Goal: Transaction & Acquisition: Obtain resource

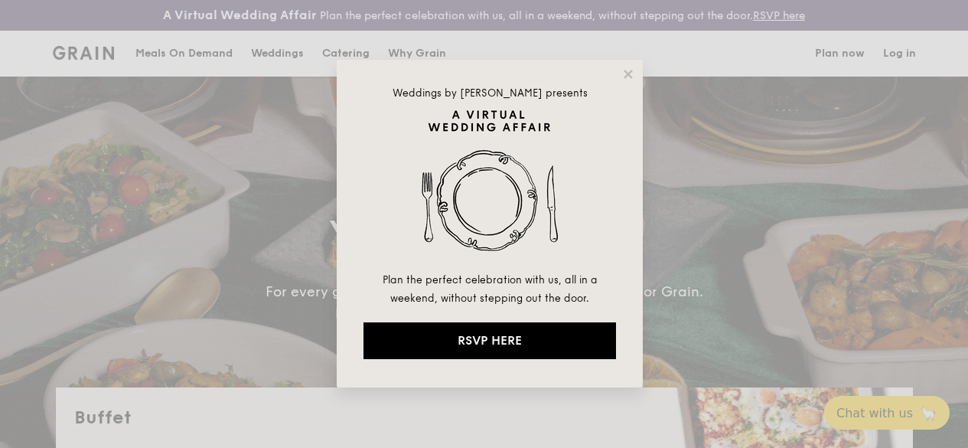
select select
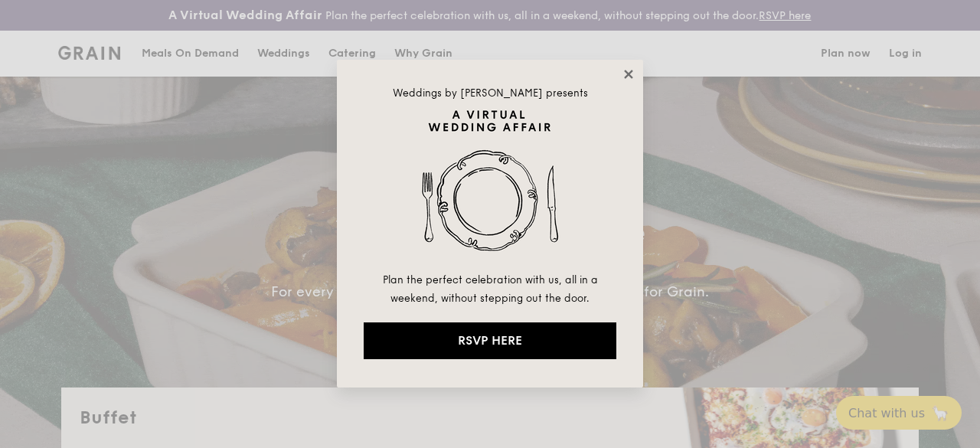
click at [631, 77] on icon at bounding box center [628, 74] width 8 height 8
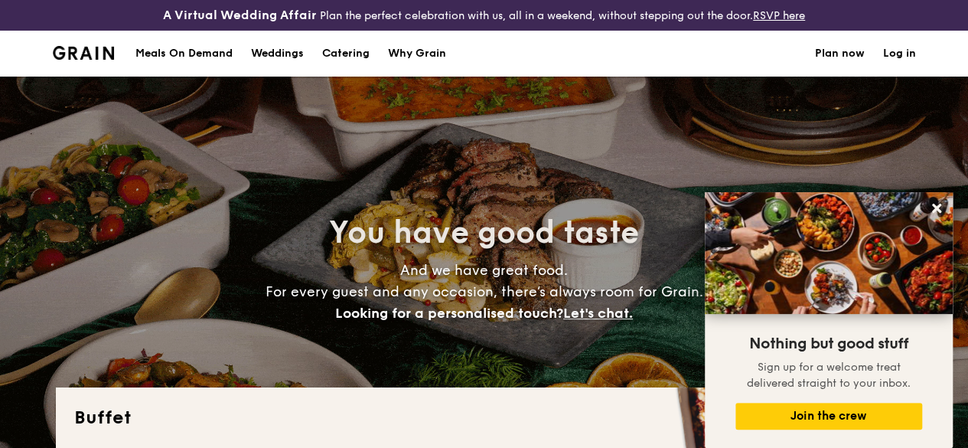
click at [363, 64] on h1 "Catering" at bounding box center [345, 54] width 47 height 46
click at [427, 69] on div "Why Grain" at bounding box center [417, 54] width 58 height 46
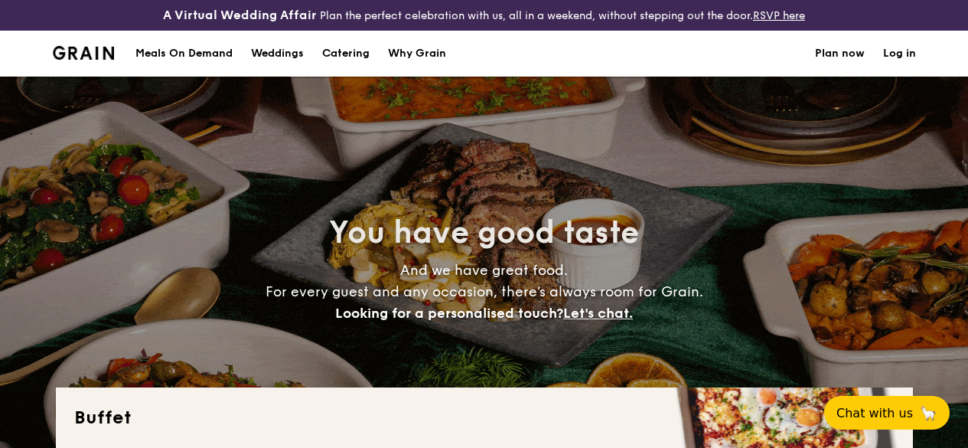
select select
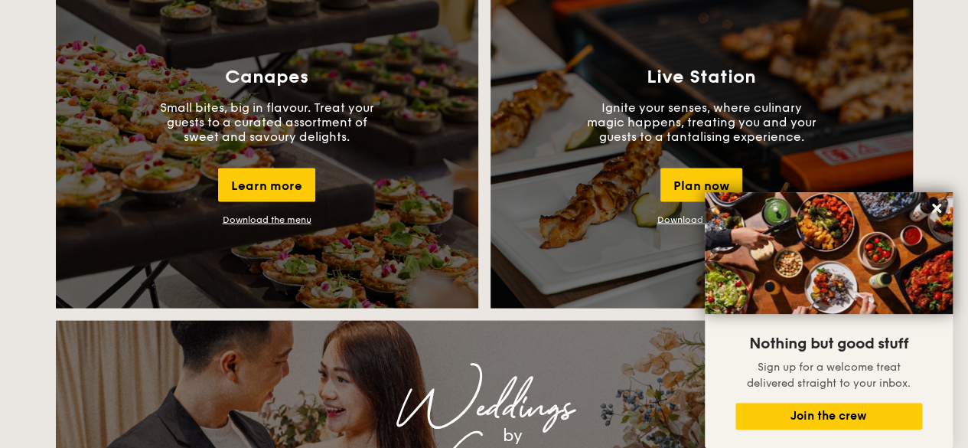
scroll to position [1419, 0]
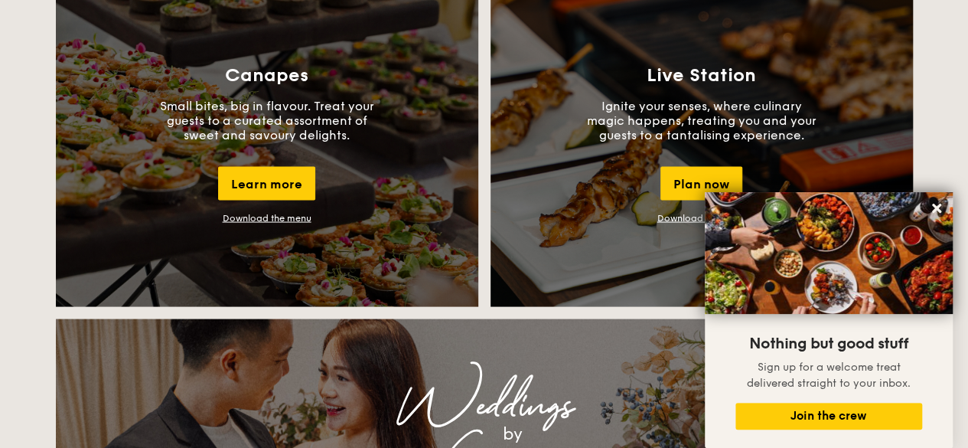
click at [289, 223] on link "Download the menu" at bounding box center [267, 217] width 89 height 11
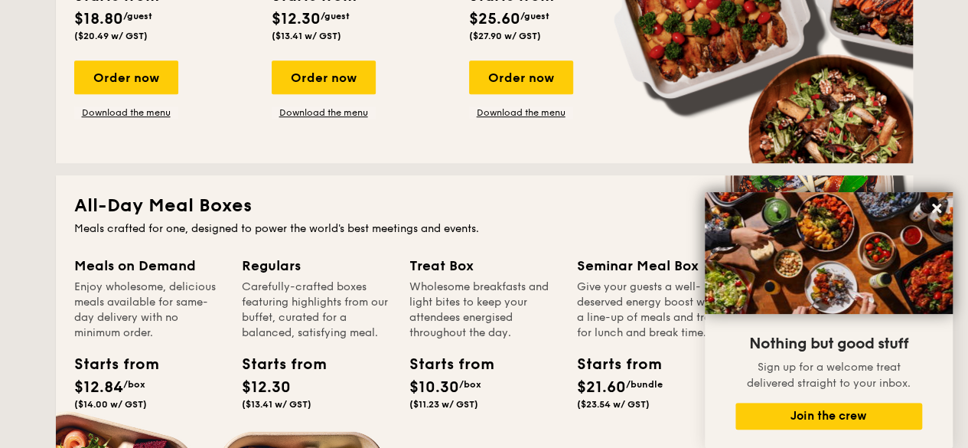
scroll to position [536, 0]
